Goal: Task Accomplishment & Management: Complete application form

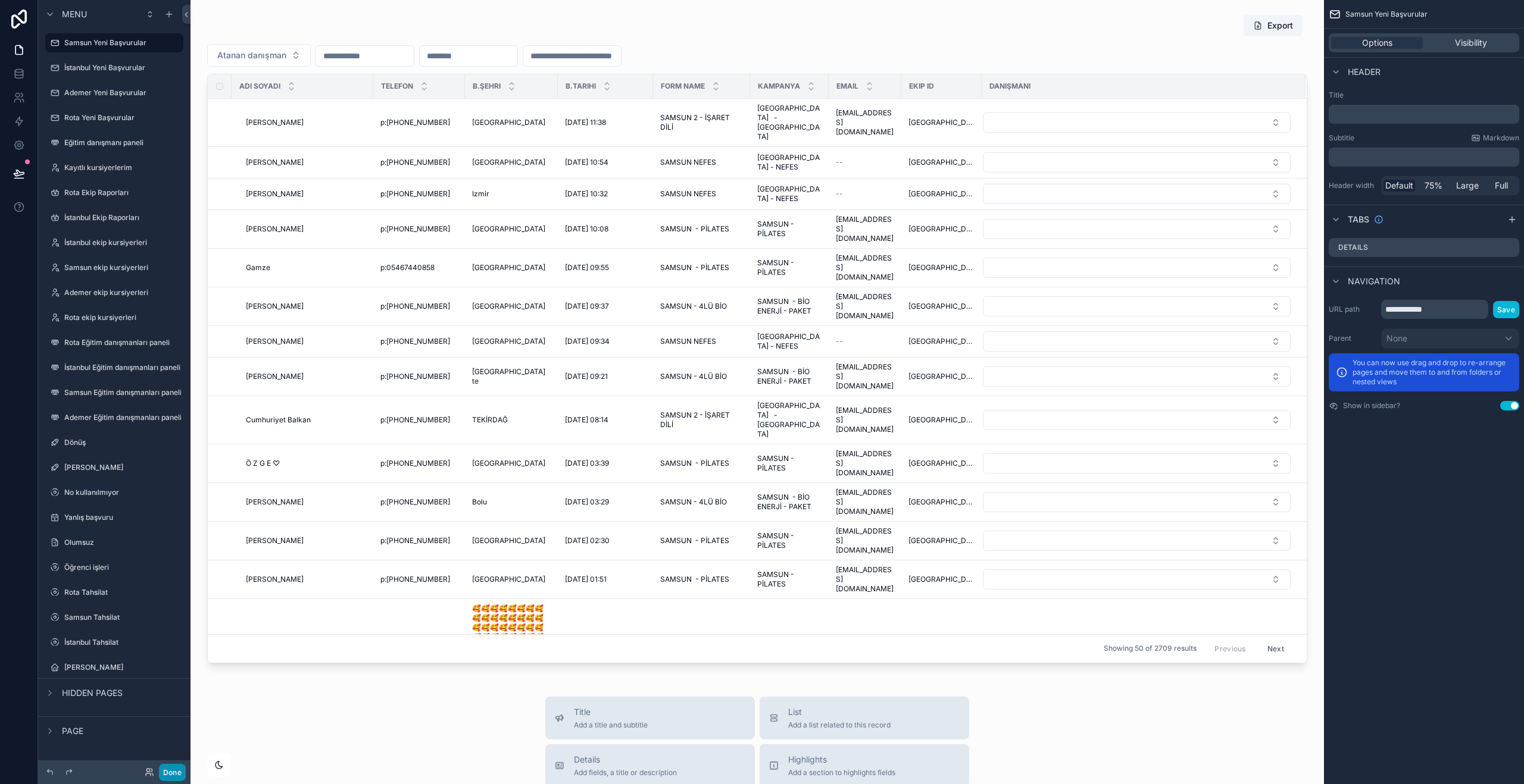
click at [174, 772] on button "Done" at bounding box center [172, 773] width 27 height 17
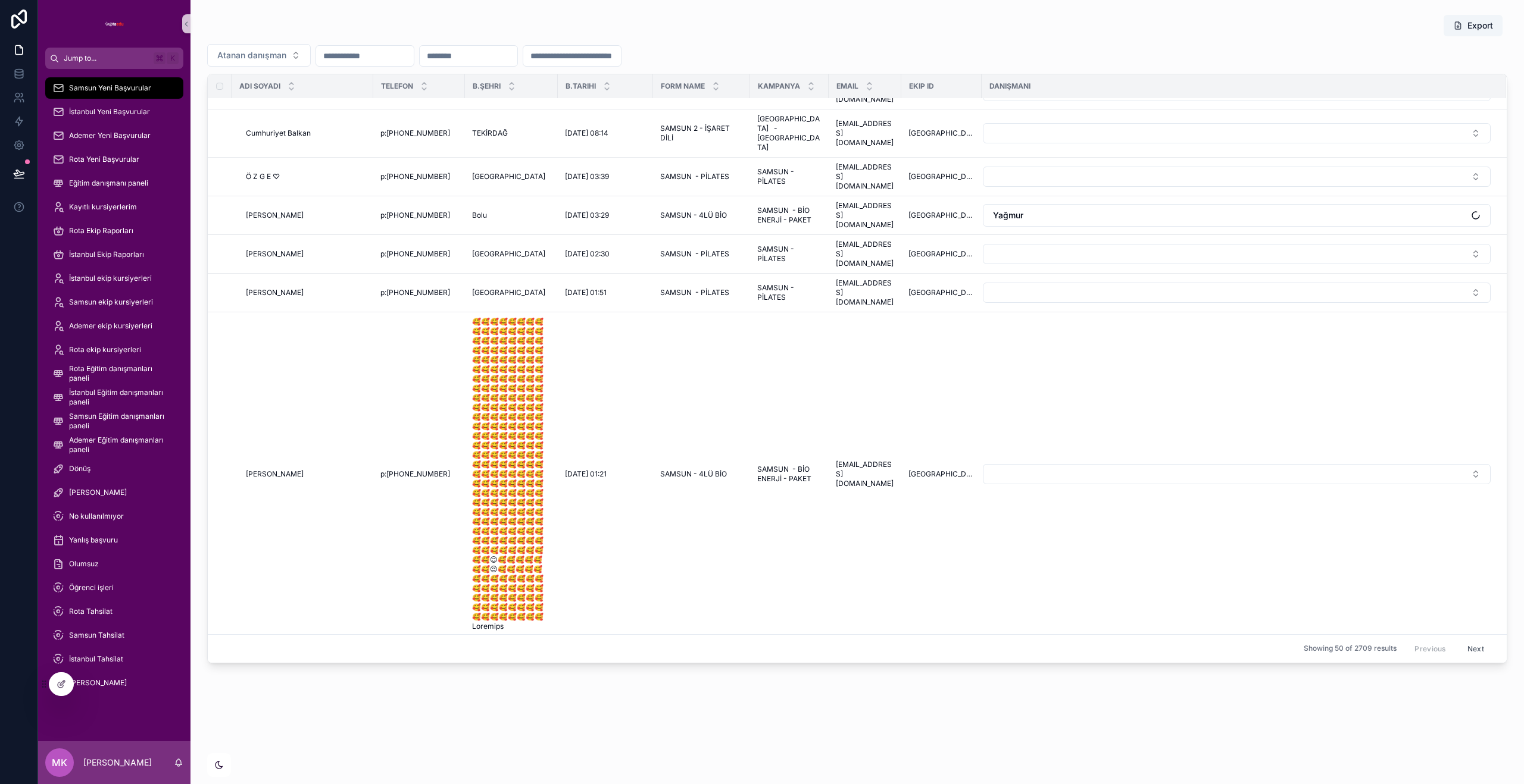
scroll to position [333, 0]
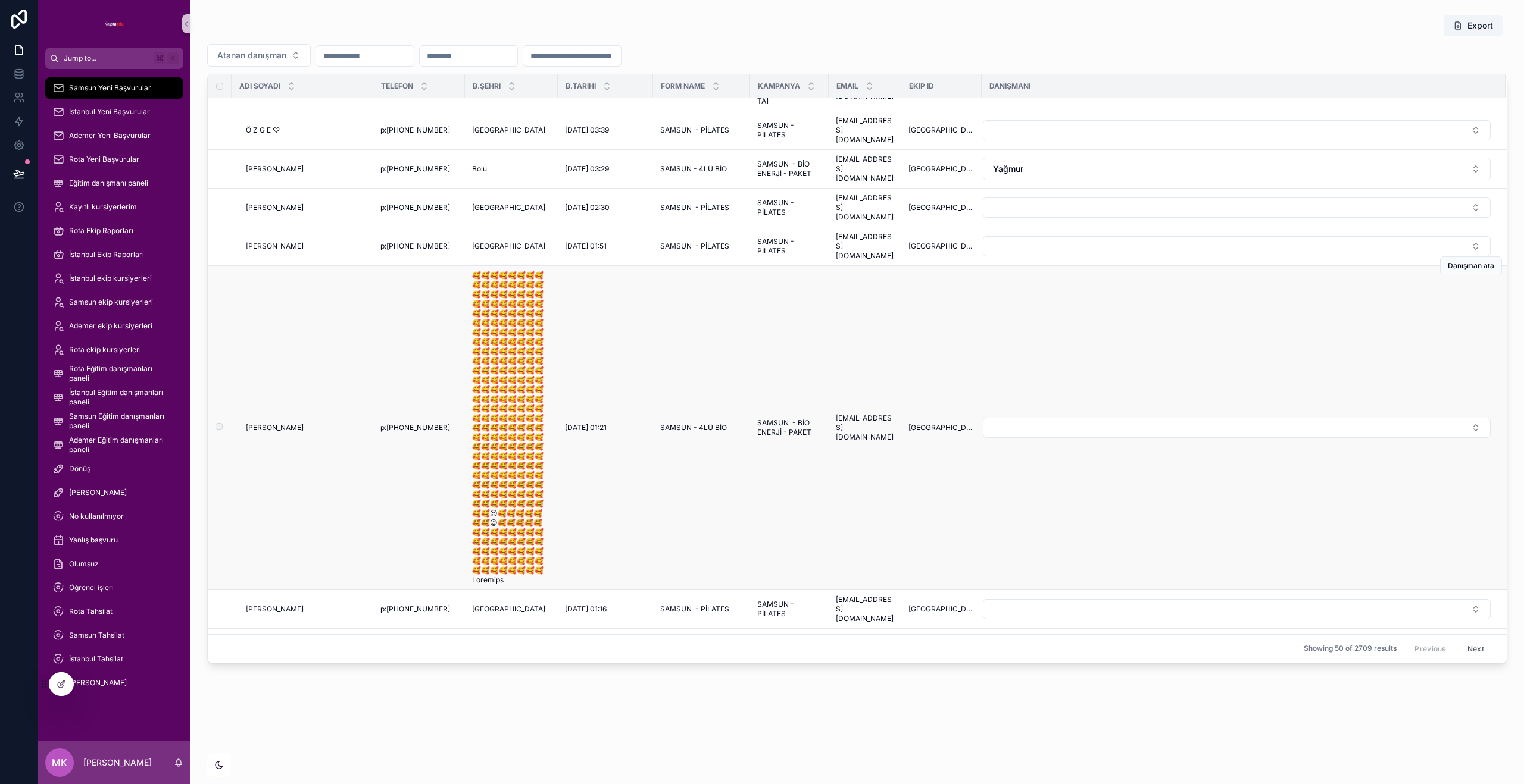
click at [495, 409] on span "scrollable content" at bounding box center [511, 428] width 79 height 314
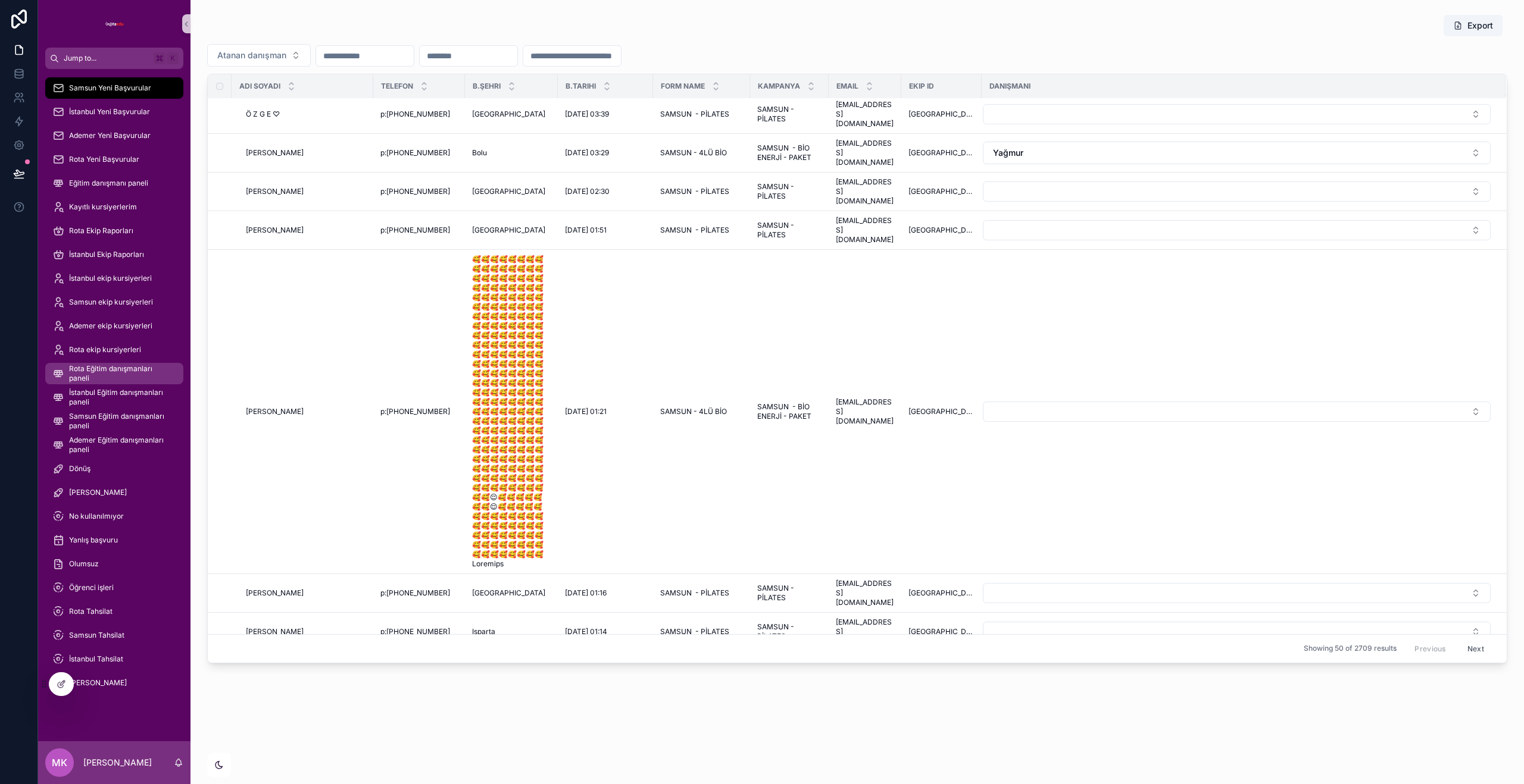
scroll to position [417, 0]
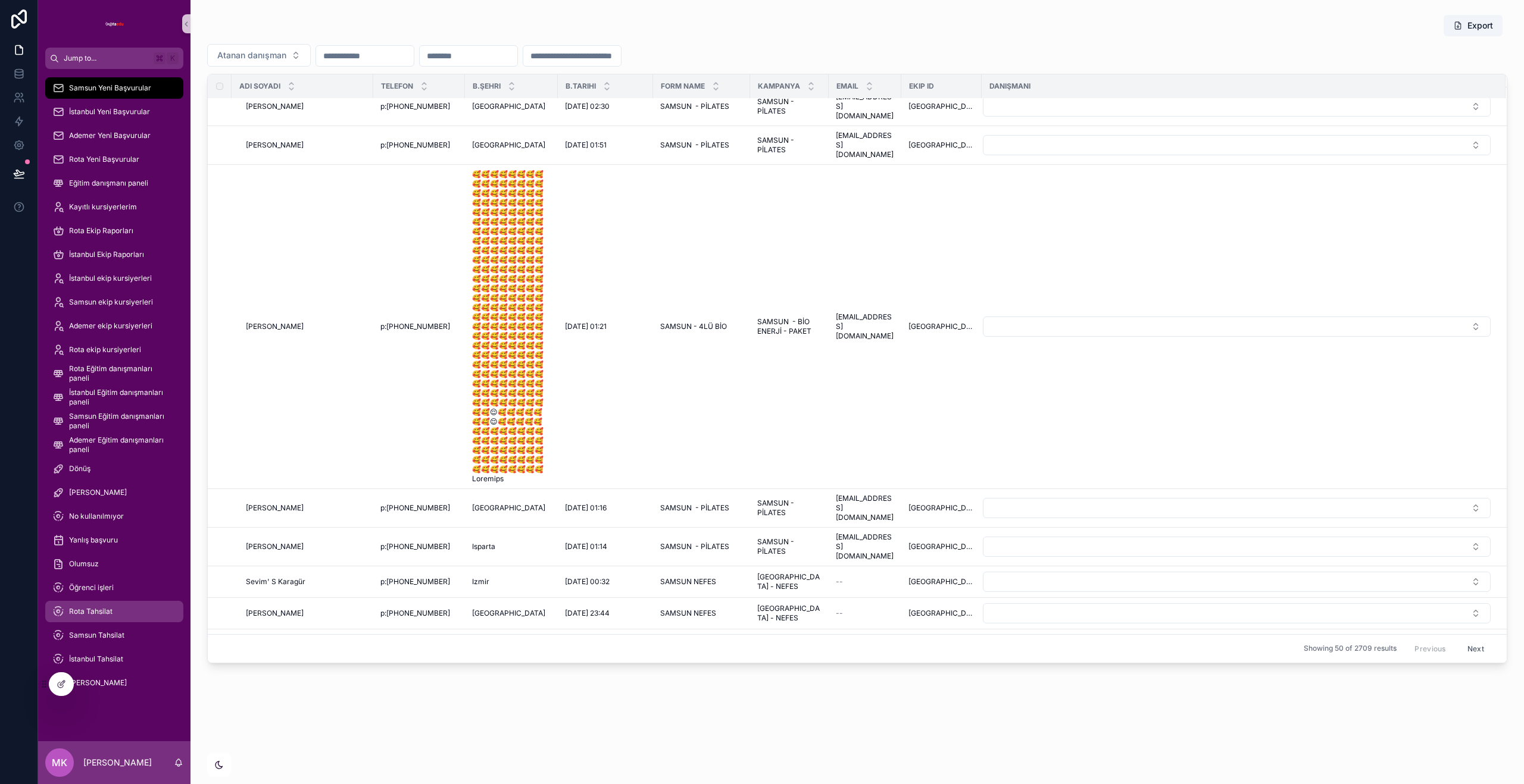
click at [123, 602] on div "Rota Tahsilat" at bounding box center [114, 612] width 124 height 19
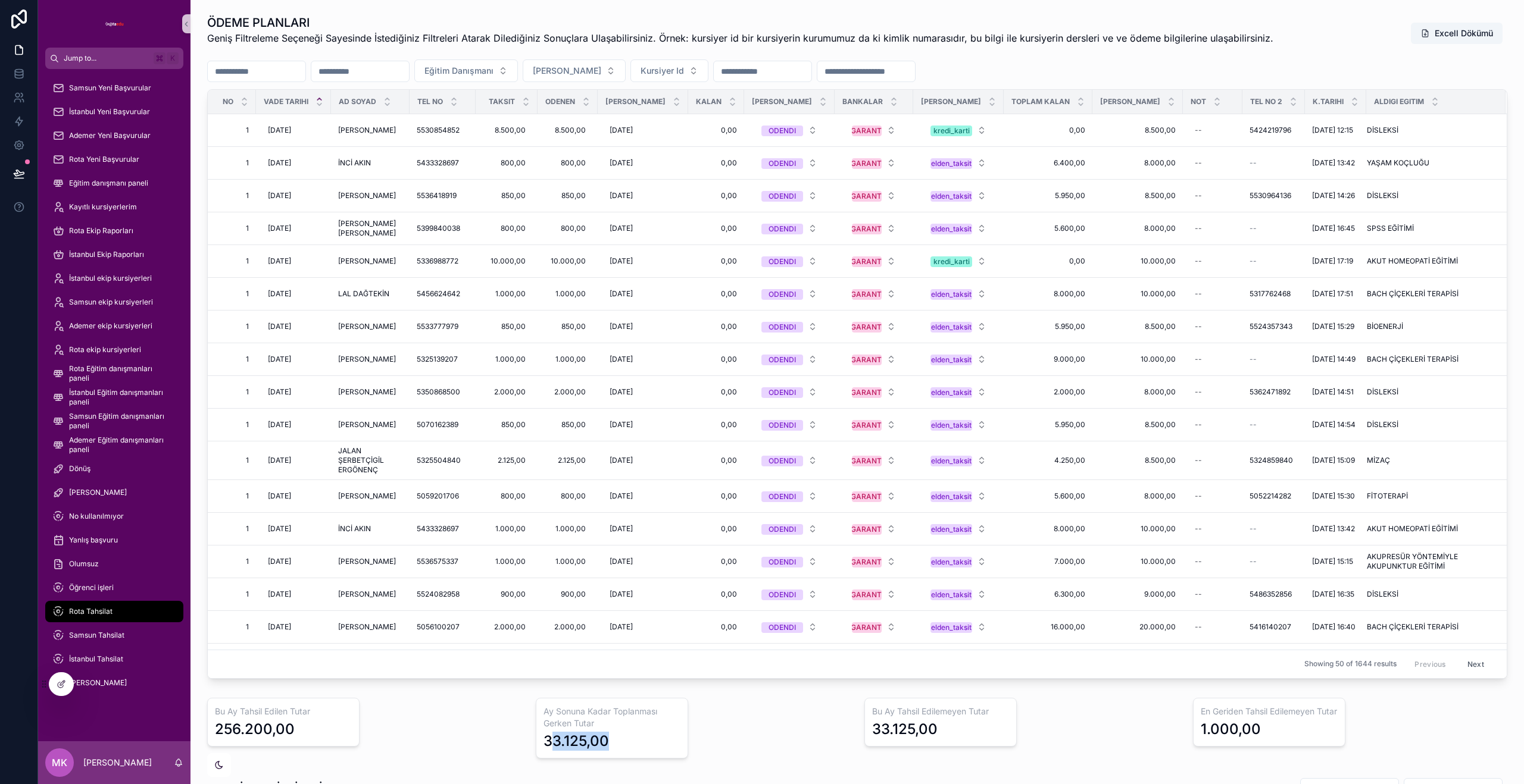
drag, startPoint x: 574, startPoint y: 742, endPoint x: 643, endPoint y: 741, distance: 69.0
click at [630, 740] on div "33.125,00" at bounding box center [611, 741] width 137 height 19
drag, startPoint x: 924, startPoint y: 729, endPoint x: 1012, endPoint y: 732, distance: 88.1
click at [977, 729] on div "33.125,00" at bounding box center [940, 729] width 137 height 19
click at [344, 72] on input "scrollable content" at bounding box center [360, 71] width 98 height 17
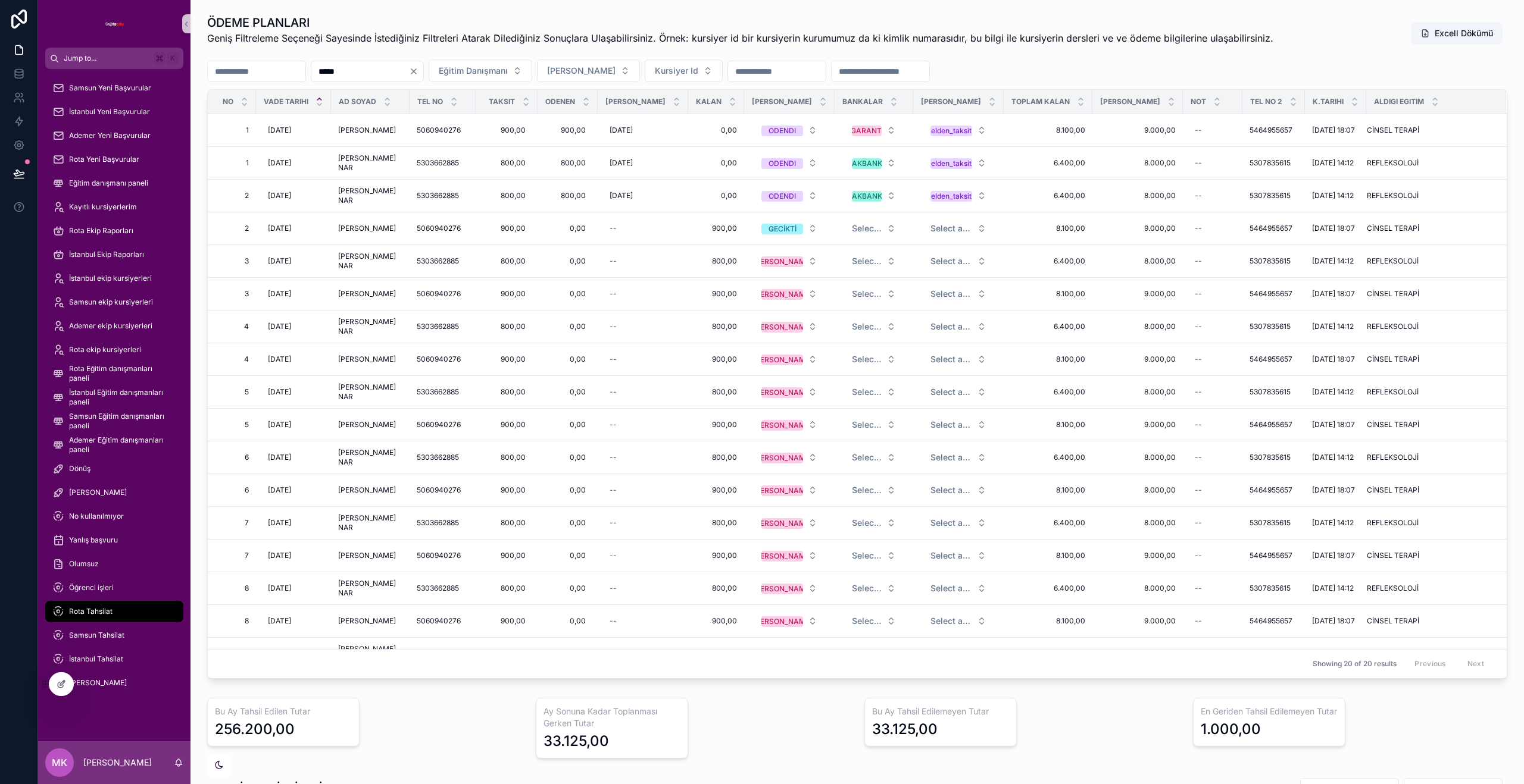
type input "**********"
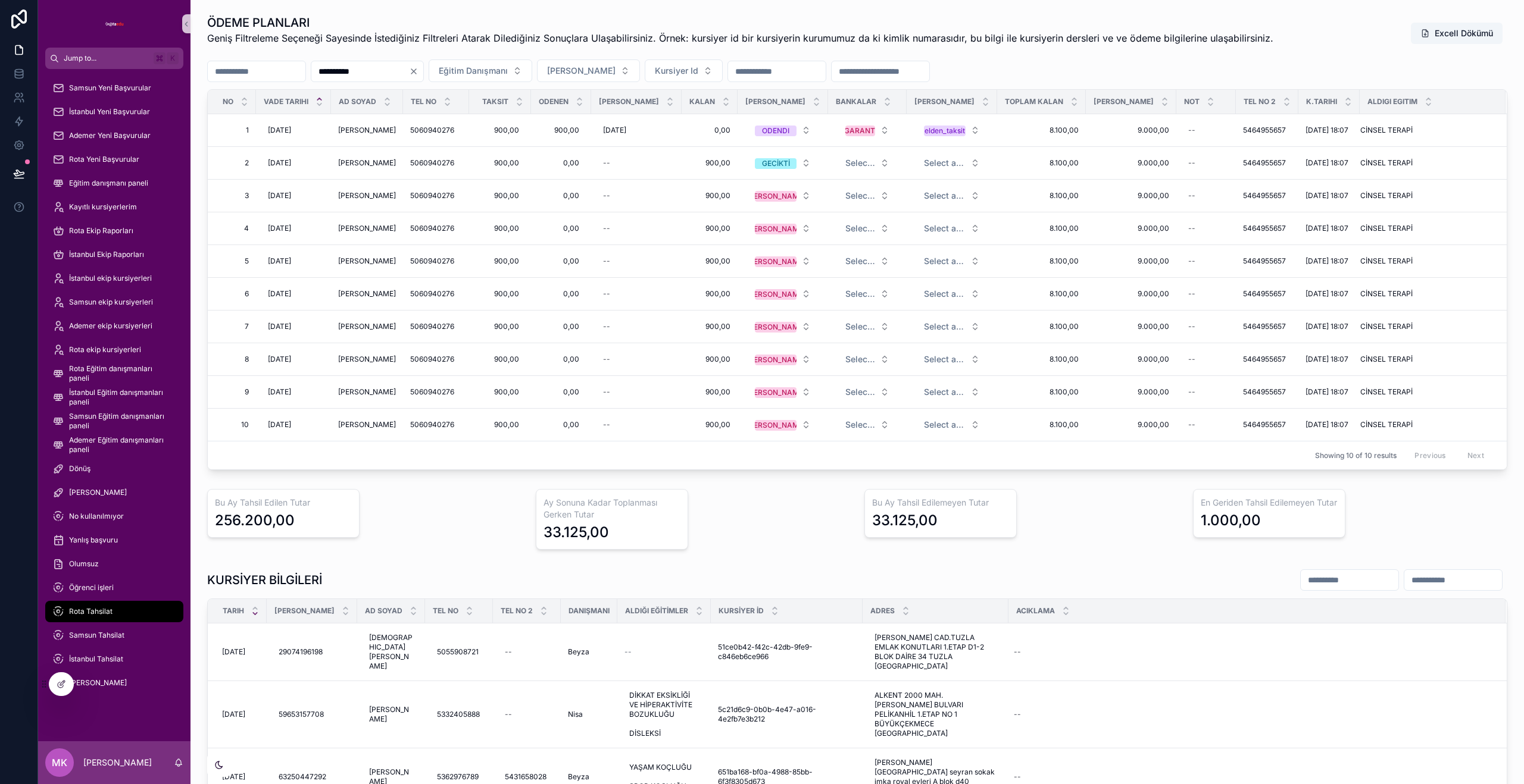
click at [389, 69] on input "**********" at bounding box center [360, 71] width 98 height 17
click at [608, 159] on div "--" at bounding box center [636, 162] width 76 height 19
click at [662, 385] on button "28" at bounding box center [660, 384] width 21 height 21
type input "**********"
click at [745, 178] on icon "scrollable content" at bounding box center [747, 179] width 9 height 9
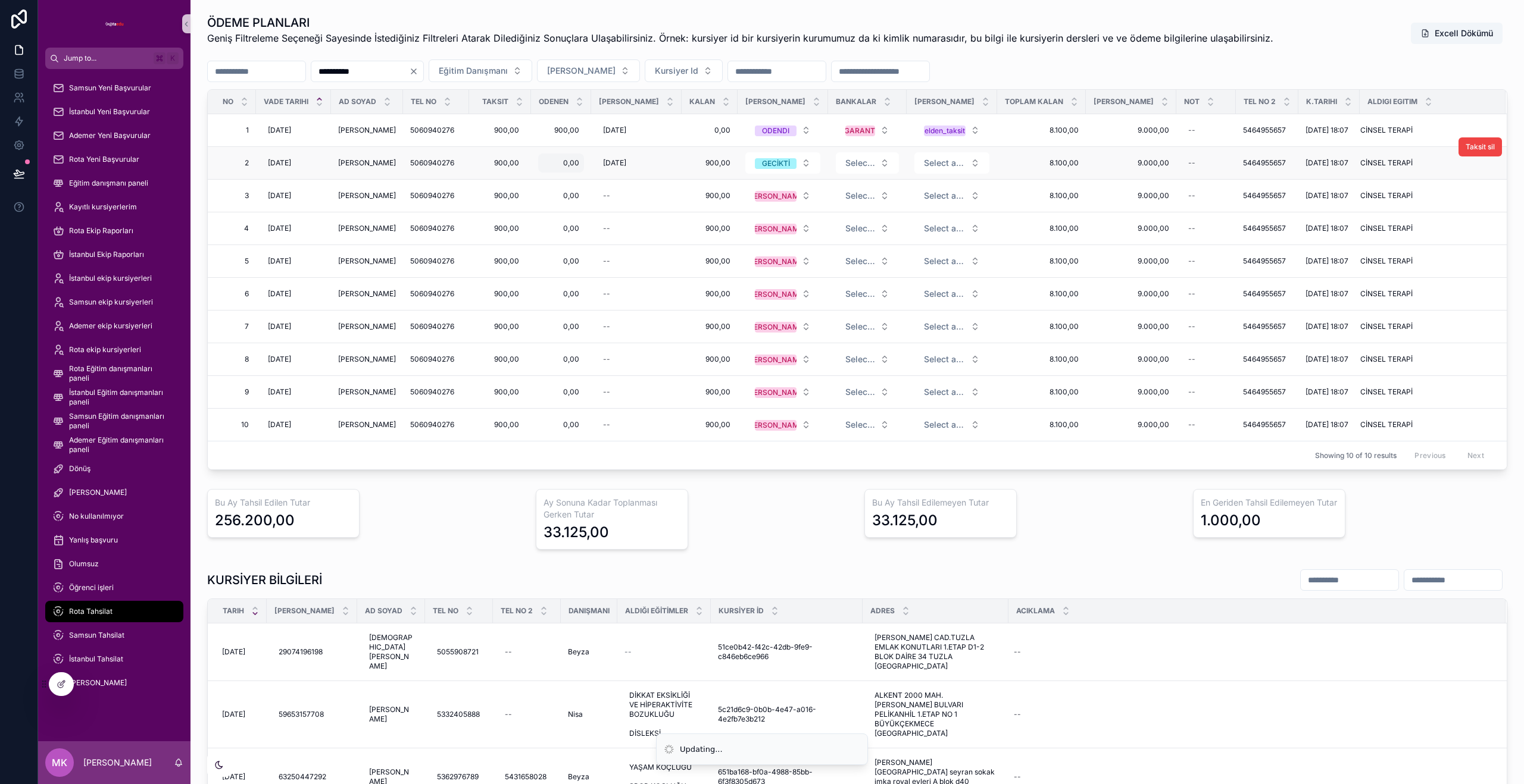
click at [569, 163] on span "0,00" at bounding box center [560, 163] width 36 height 9
type input "****"
click at [566, 167] on span "0,00" at bounding box center [560, 163] width 36 height 9
click at [572, 161] on span "0,00" at bounding box center [560, 163] width 36 height 9
type input "****"
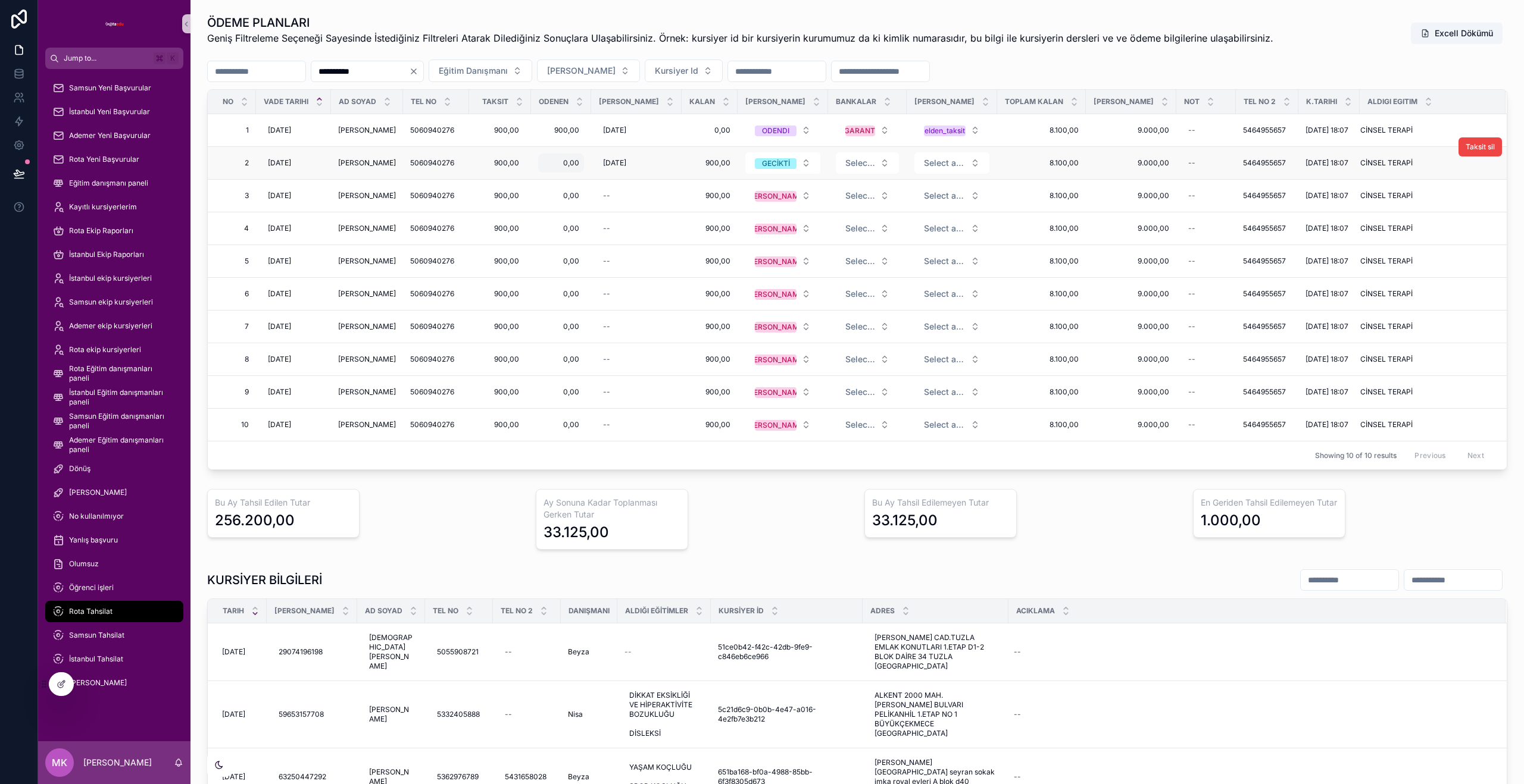
click at [571, 168] on div "0,00 0,00" at bounding box center [560, 162] width 46 height 19
type input "****"
type input "********"
click at [685, 175] on icon "scrollable content" at bounding box center [686, 179] width 9 height 9
click at [870, 162] on button "Select a Bankalar" at bounding box center [867, 163] width 63 height 21
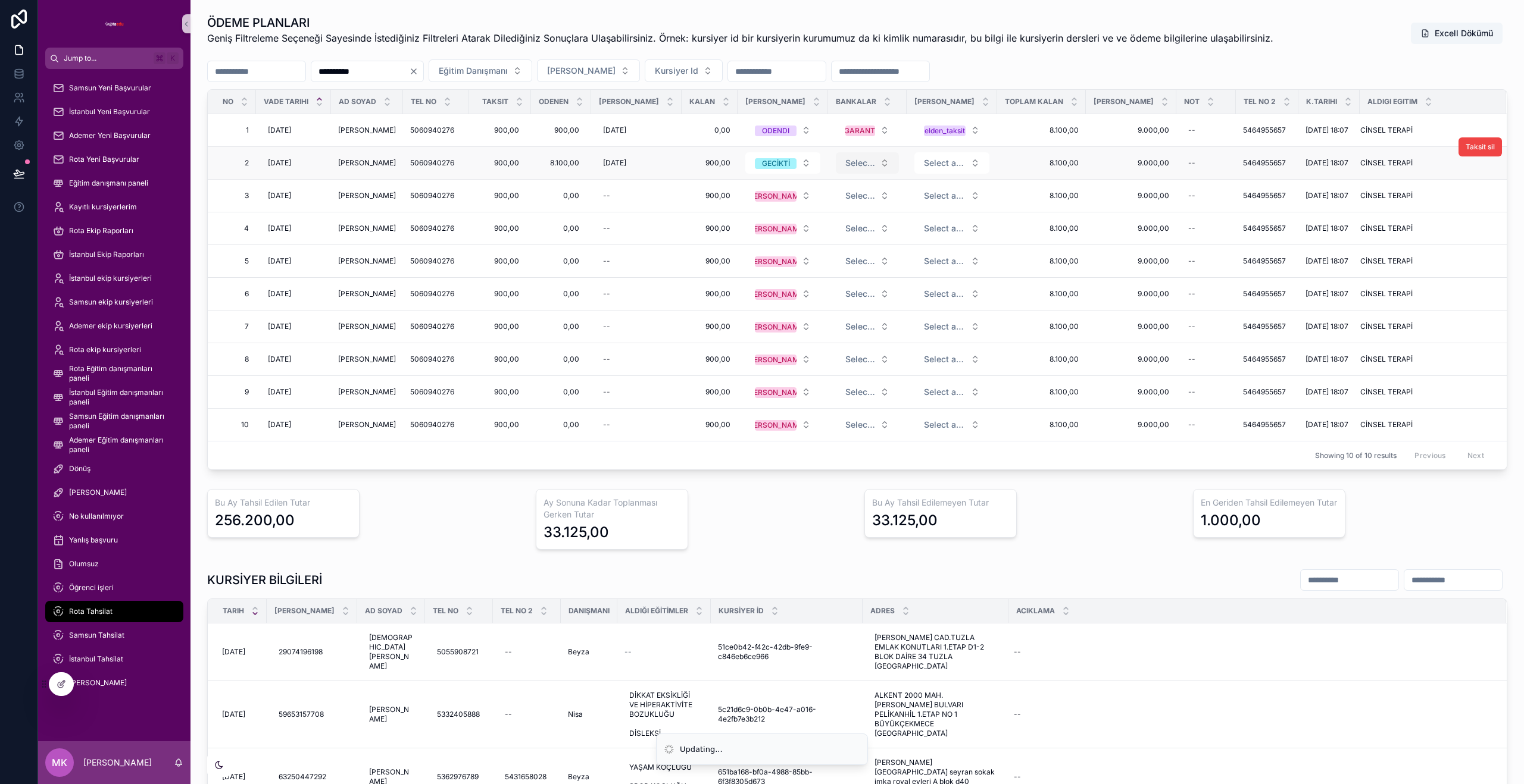
click at [860, 167] on span "Select a Bankalar" at bounding box center [860, 163] width 30 height 12
click at [843, 225] on div "ZIRAAT" at bounding box center [856, 227] width 143 height 18
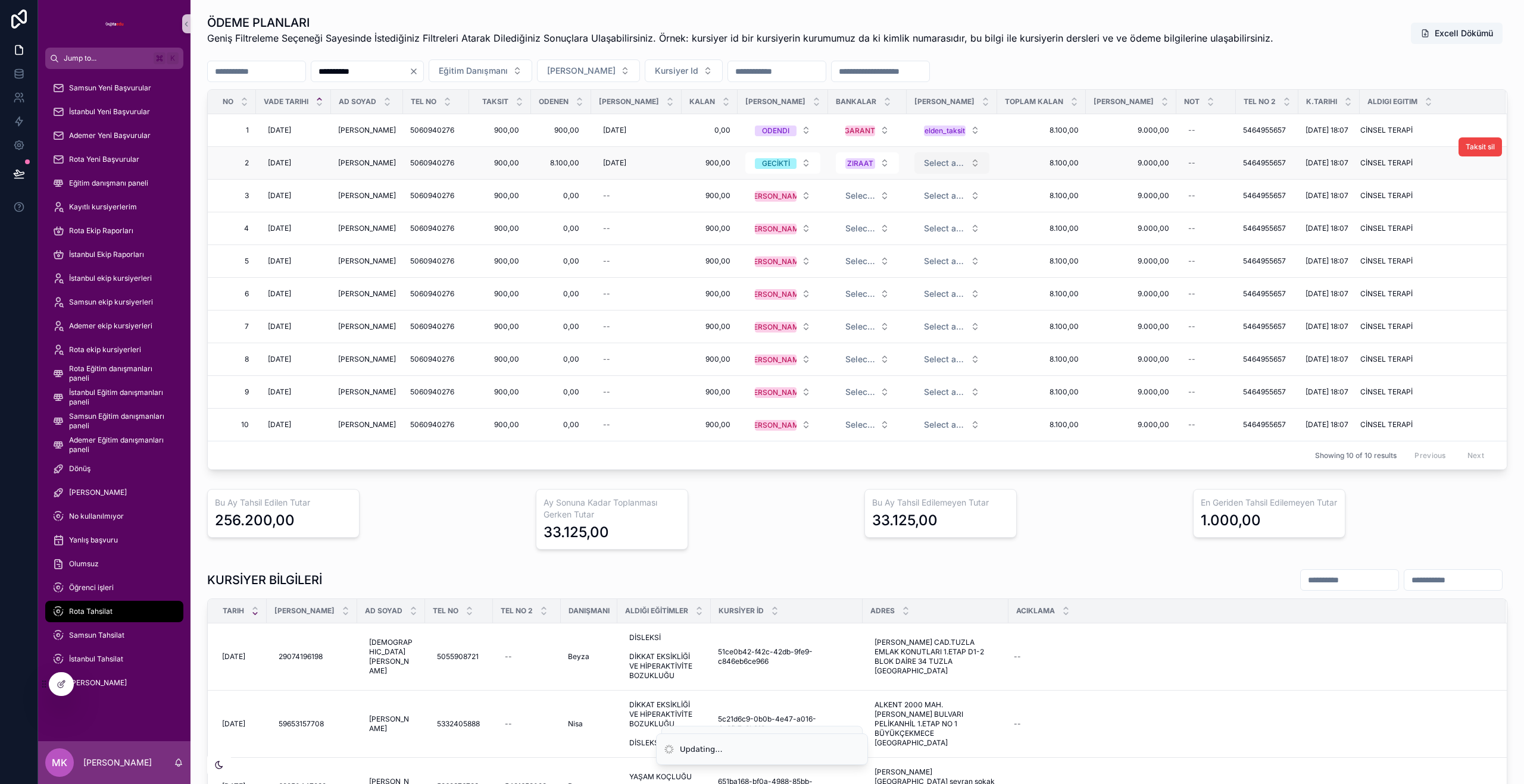
click at [962, 164] on button "Select a [PERSON_NAME]" at bounding box center [952, 163] width 75 height 21
click at [927, 246] on div "kredi_karti" at bounding box center [941, 246] width 143 height 18
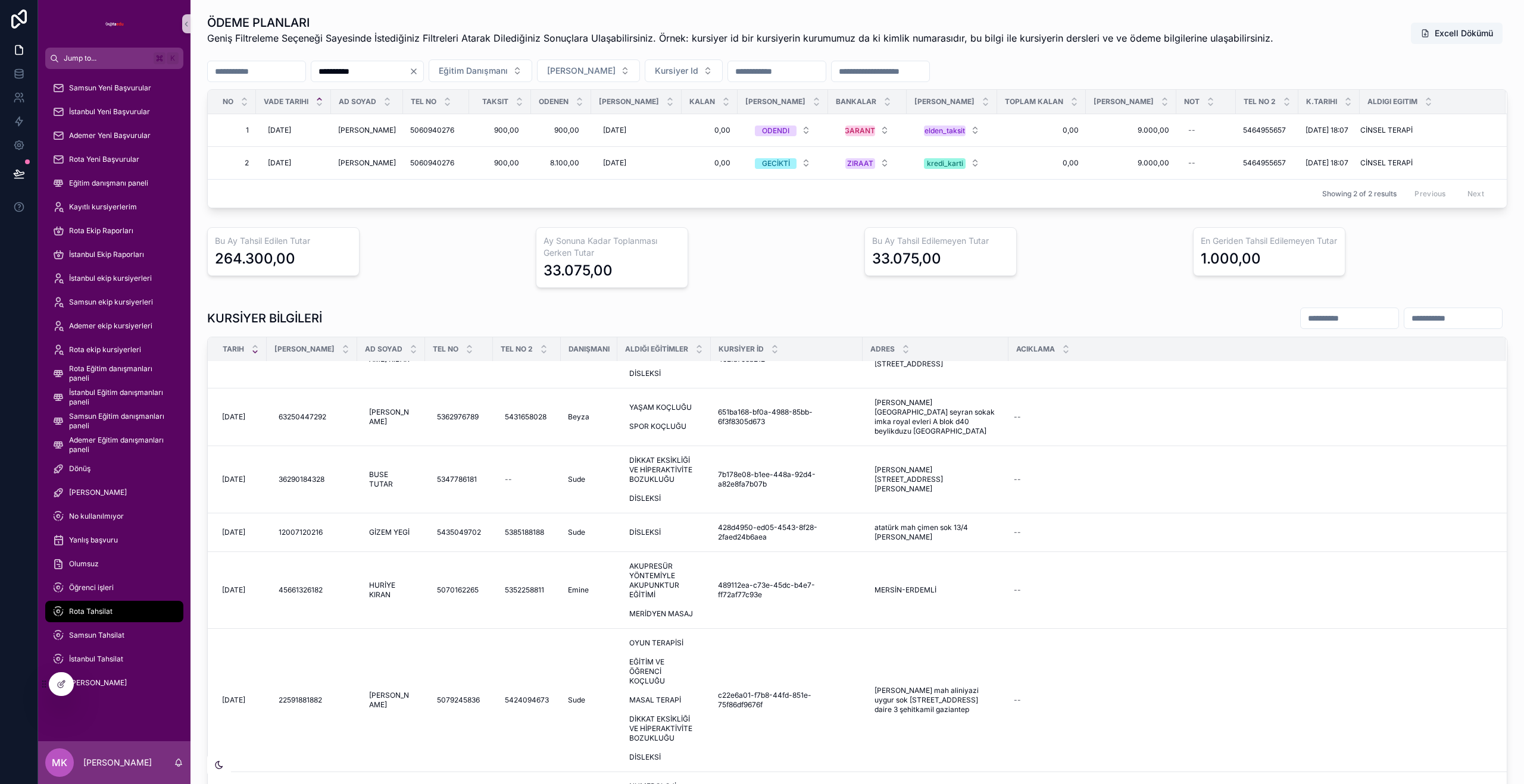
scroll to position [117, 0]
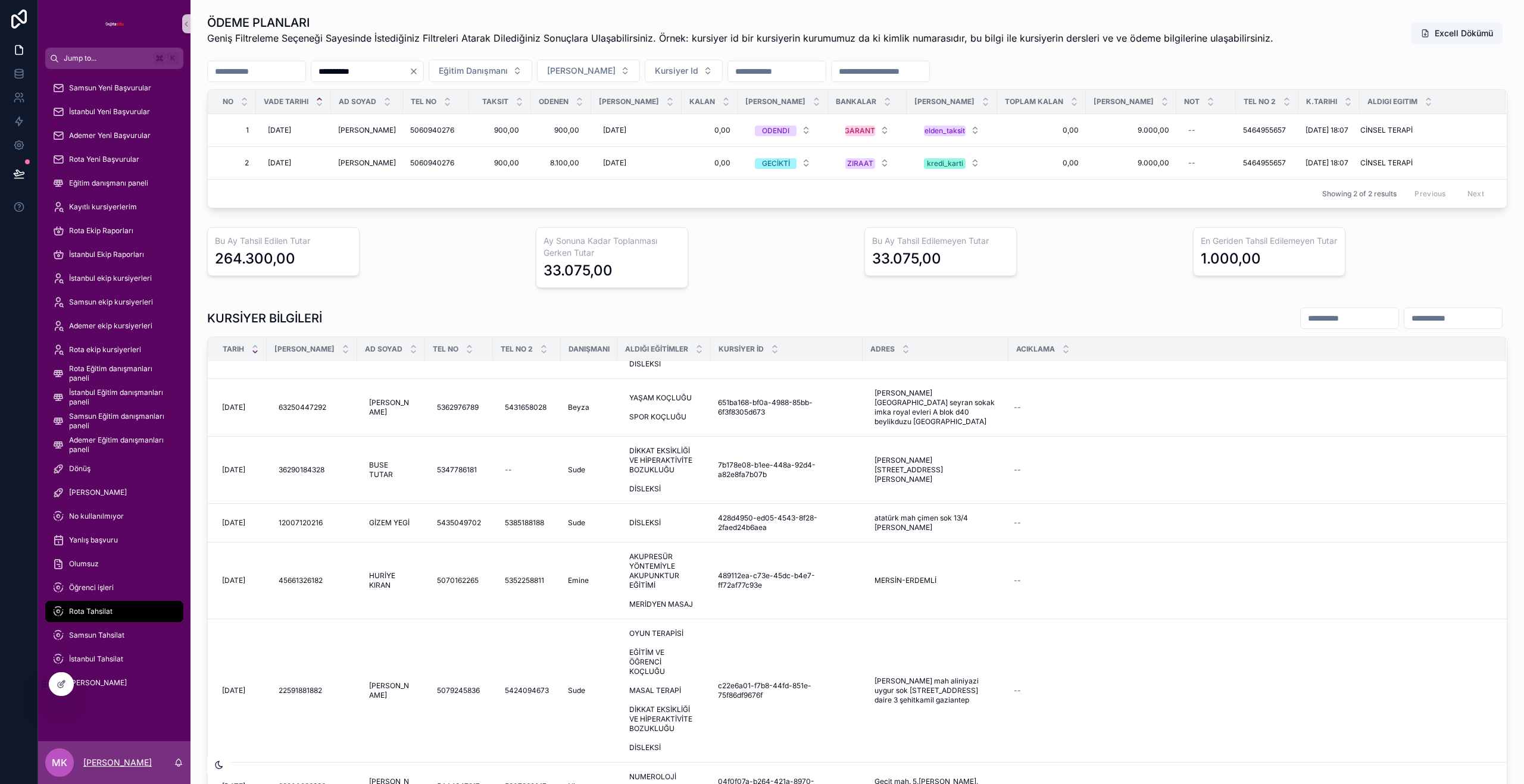
click at [115, 763] on p "[PERSON_NAME]" at bounding box center [118, 763] width 69 height 12
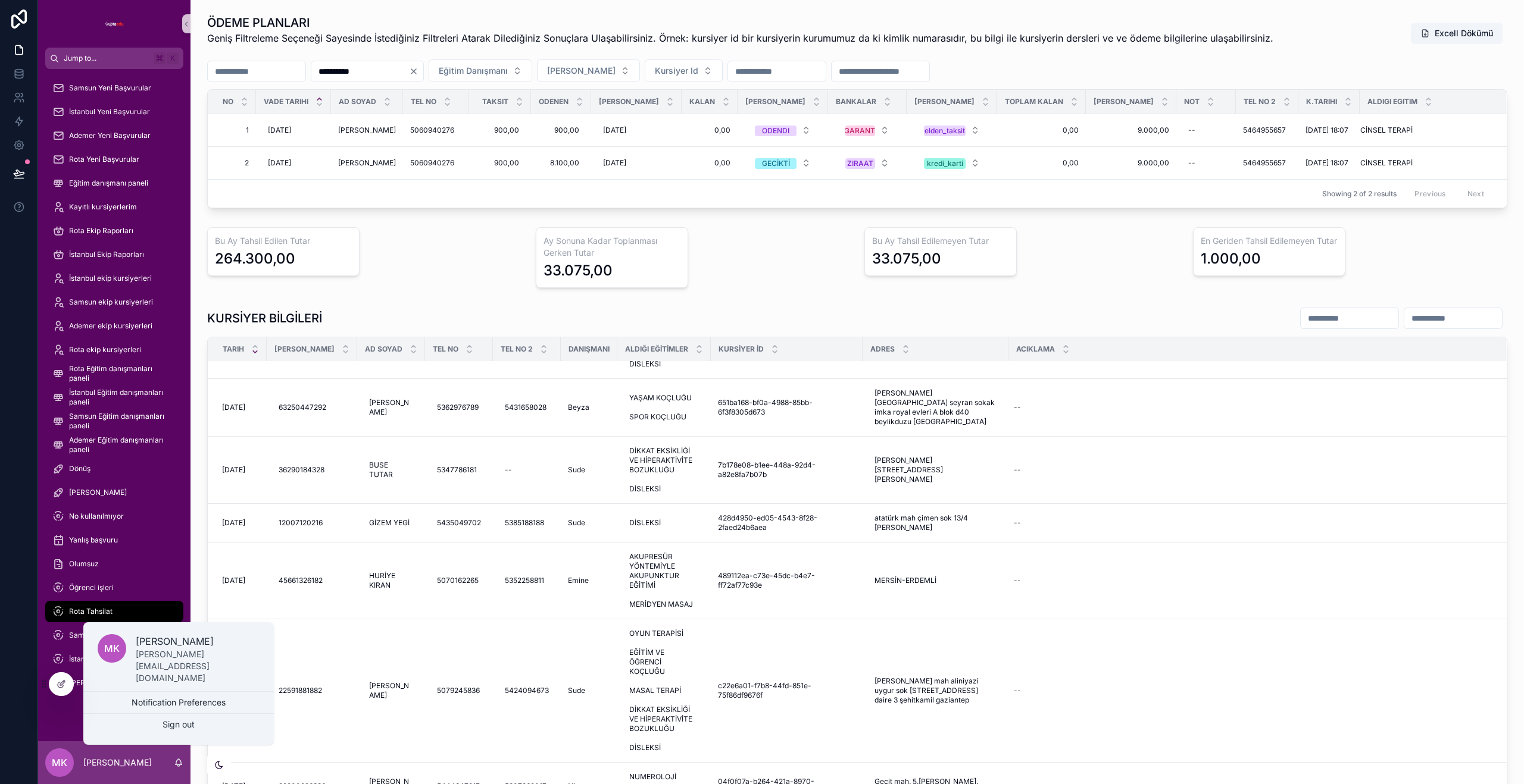
click at [47, 610] on link "Rota Tahsilat" at bounding box center [114, 612] width 138 height 21
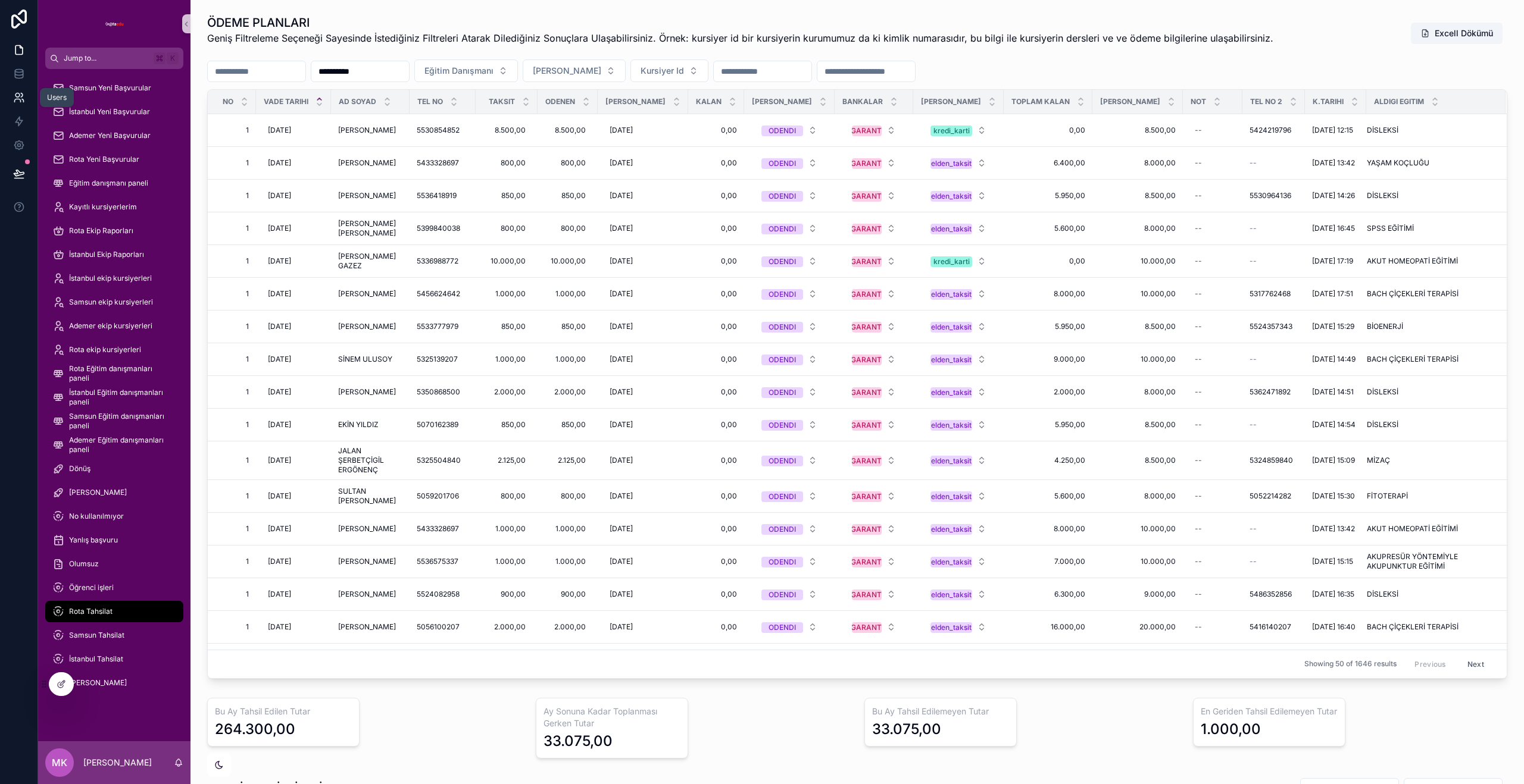
click at [15, 96] on icon at bounding box center [19, 98] width 12 height 12
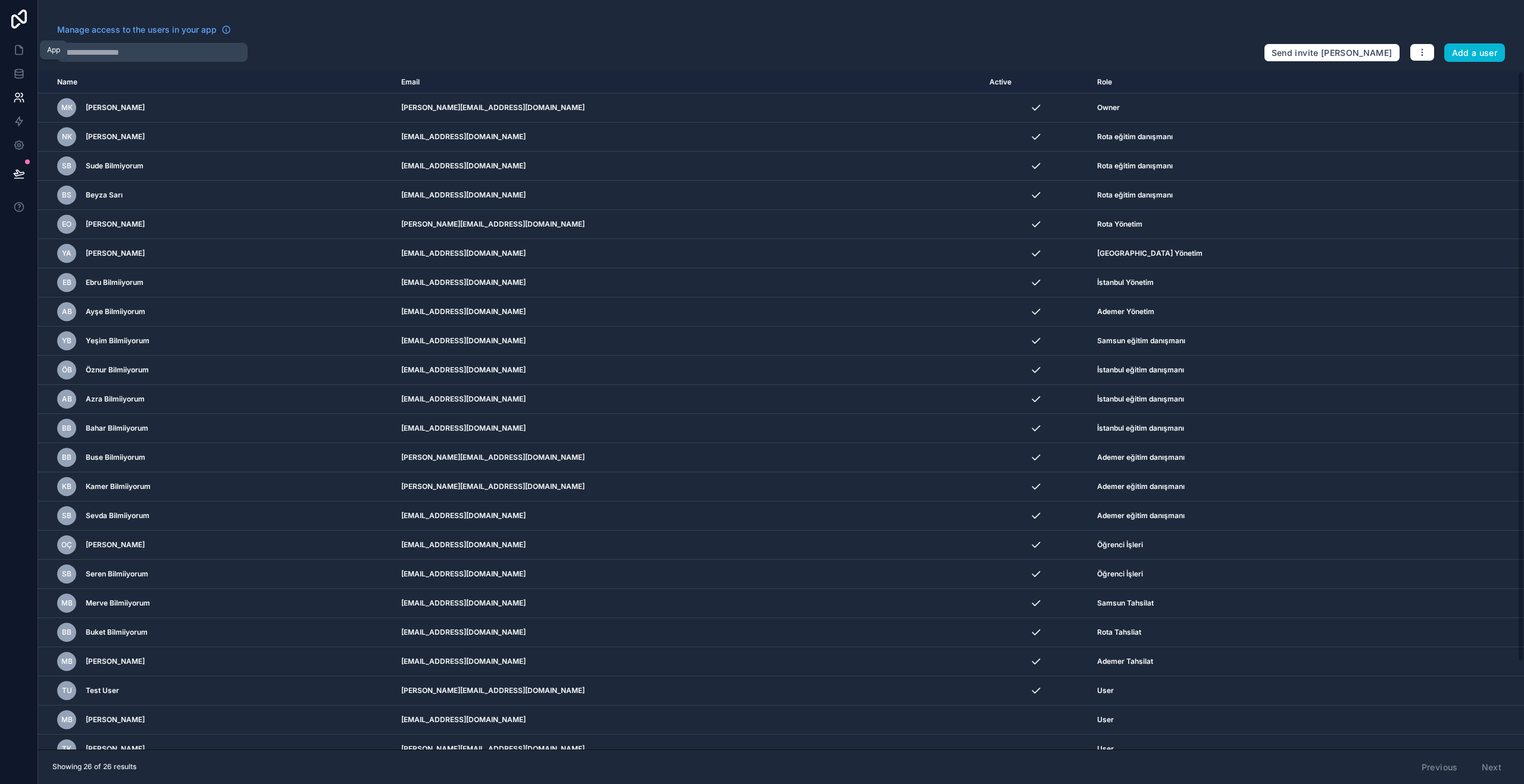
drag, startPoint x: 19, startPoint y: 43, endPoint x: 64, endPoint y: 51, distance: 45.7
click at [19, 43] on link at bounding box center [19, 50] width 38 height 24
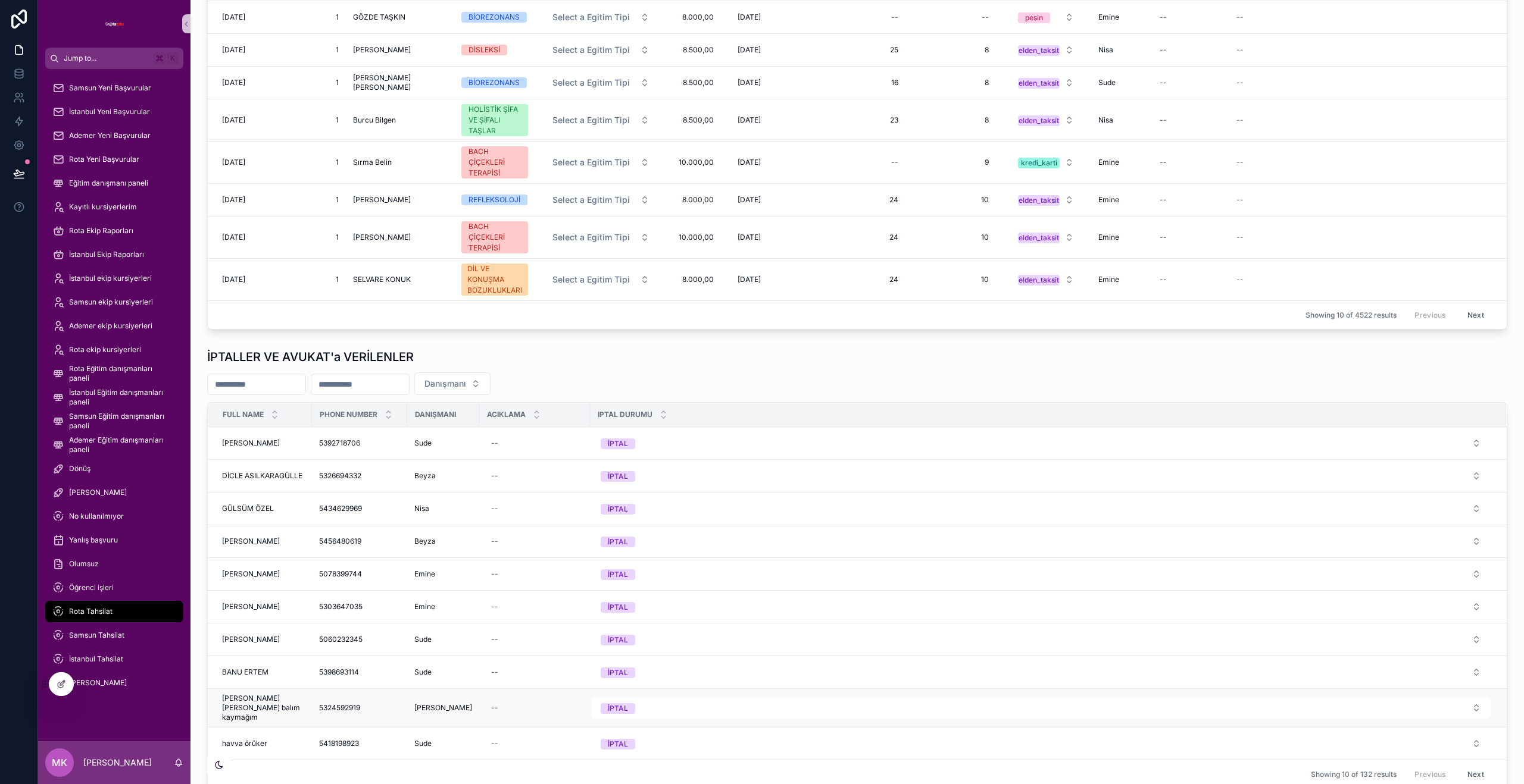
scroll to position [1634, 0]
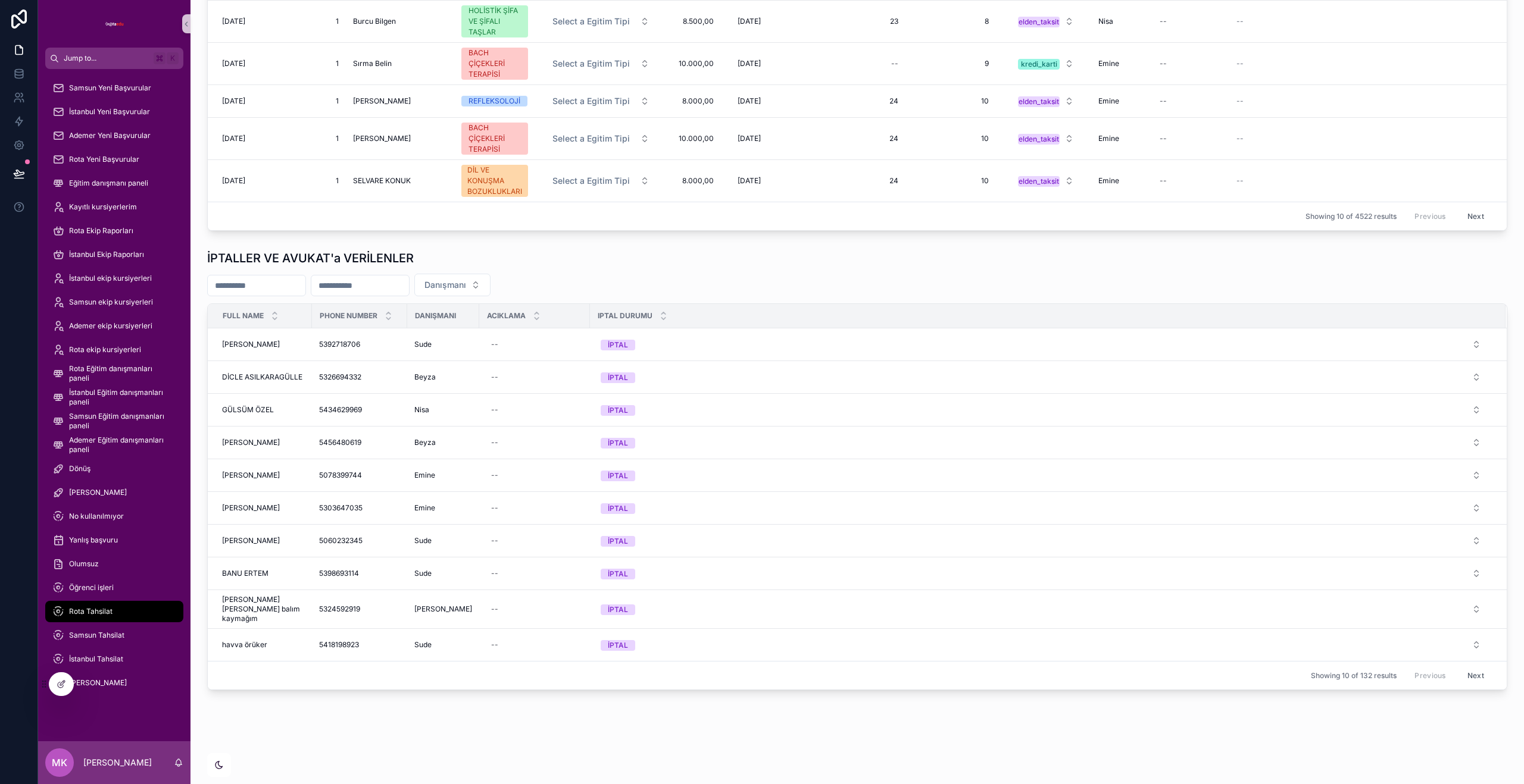
click at [215, 765] on icon "scrollable content" at bounding box center [219, 765] width 9 height 9
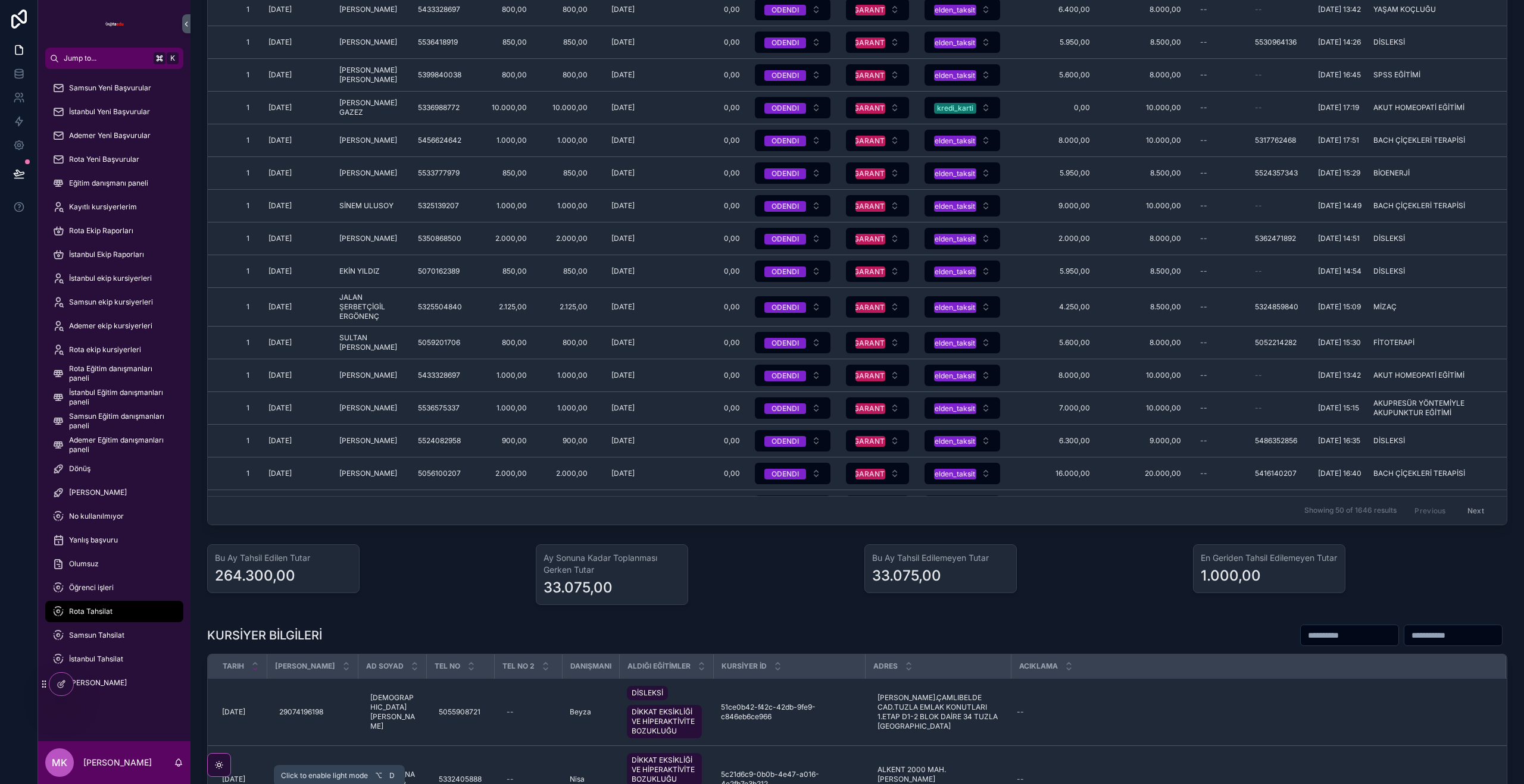
scroll to position [0, 0]
